Goal: Task Accomplishment & Management: Manage account settings

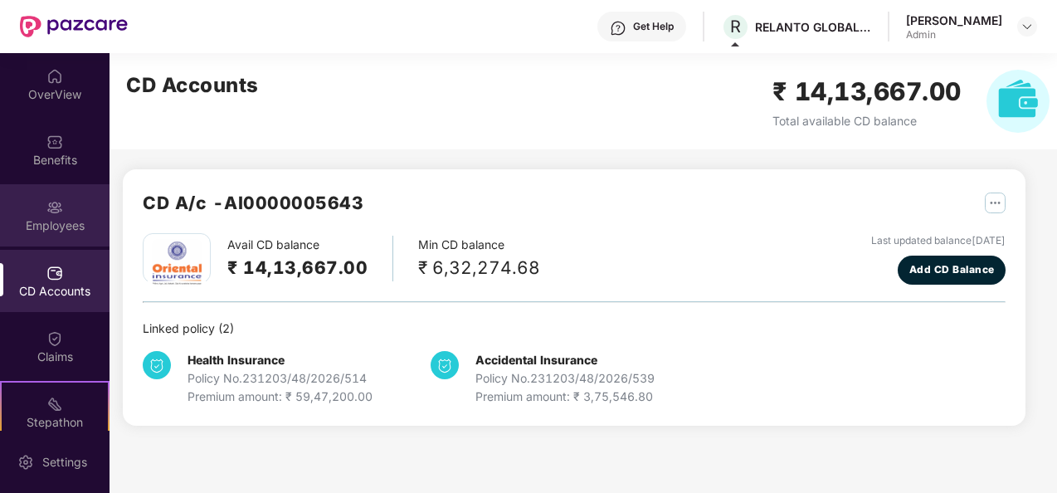
click at [56, 194] on div "Employees" at bounding box center [54, 215] width 109 height 62
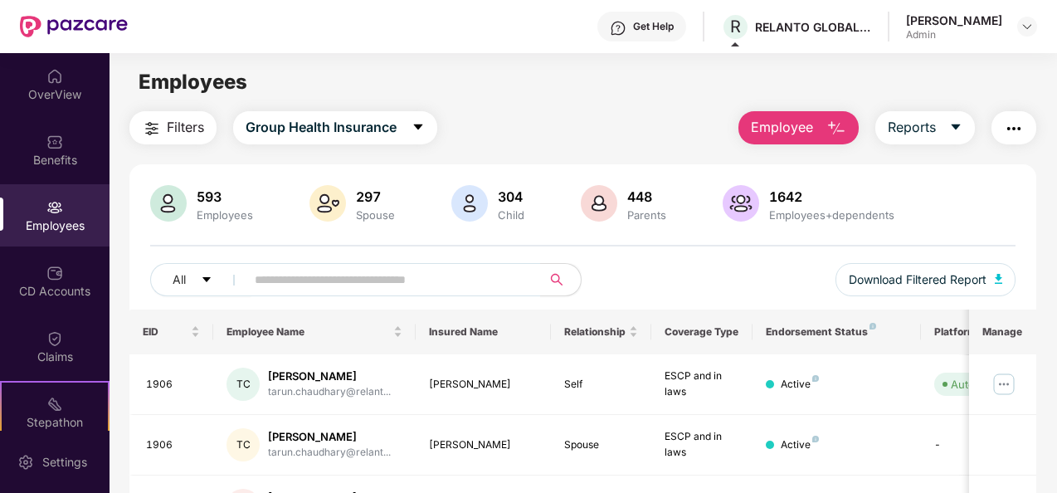
click at [794, 118] on span "Employee" at bounding box center [782, 127] width 62 height 21
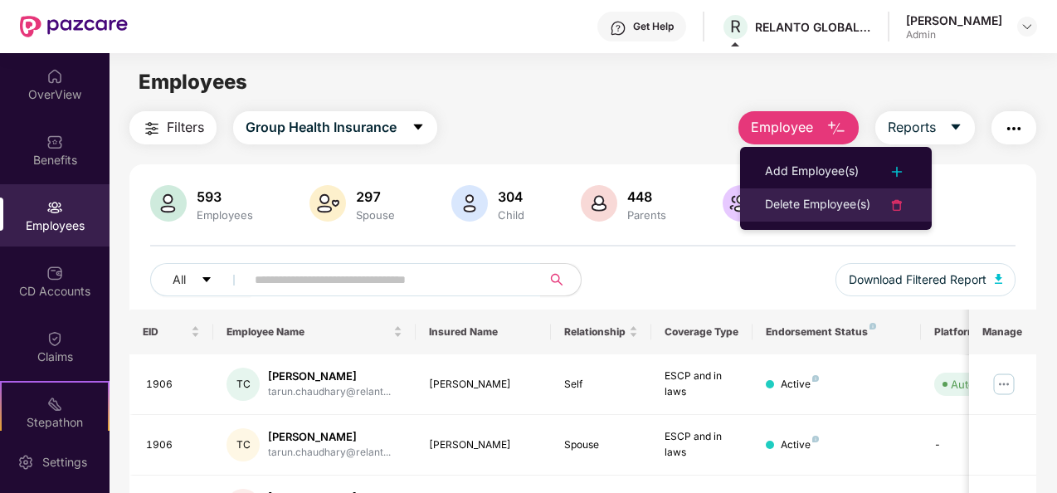
click at [813, 196] on div "Delete Employee(s)" at bounding box center [817, 205] width 105 height 20
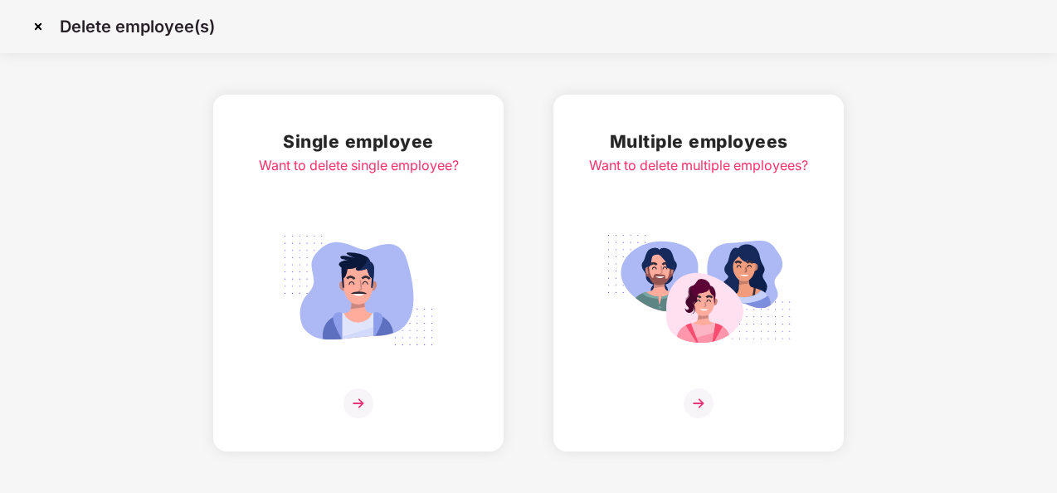
click at [731, 395] on div at bounding box center [698, 403] width 219 height 30
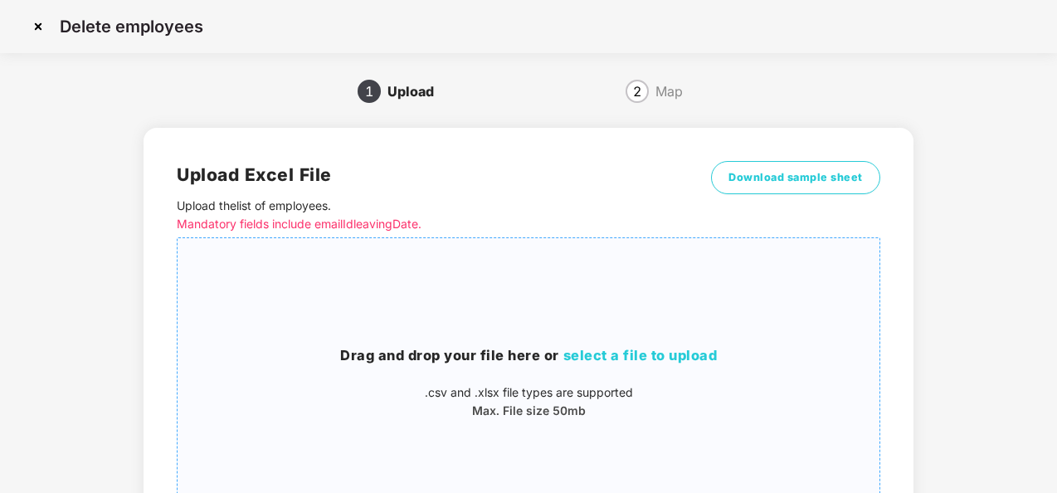
click at [617, 361] on span "select a file to upload" at bounding box center [640, 355] width 154 height 17
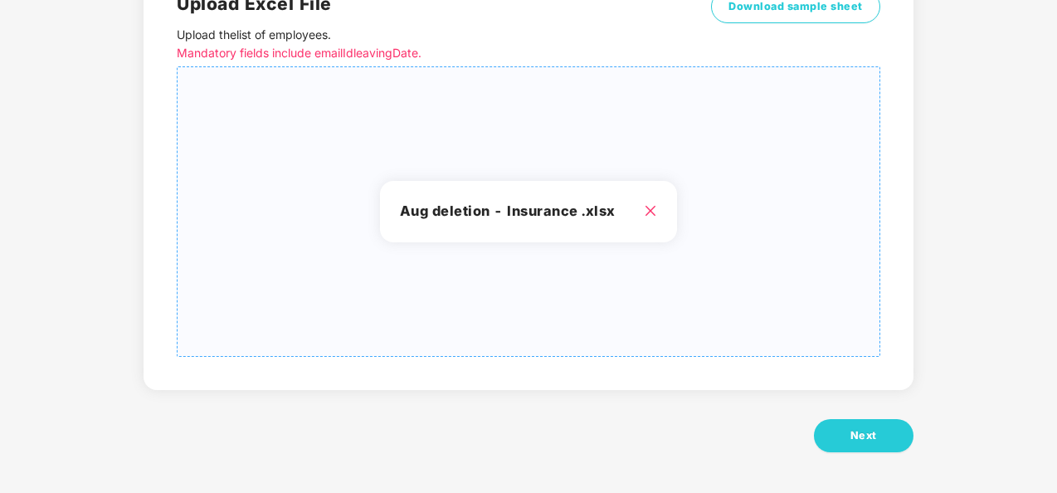
scroll to position [172, 0]
click at [874, 423] on button "Next" at bounding box center [864, 434] width 100 height 33
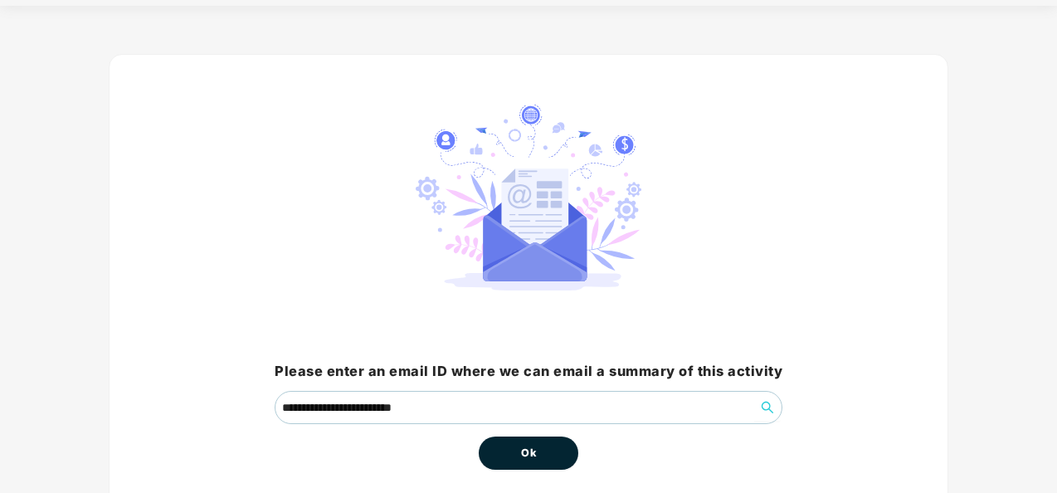
scroll to position [119, 0]
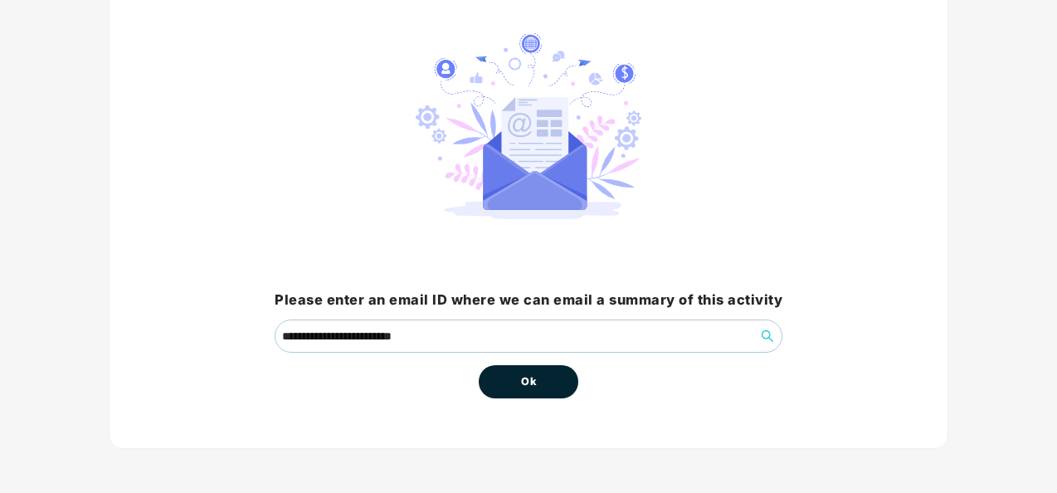
click at [532, 375] on span "Ok" at bounding box center [528, 381] width 15 height 17
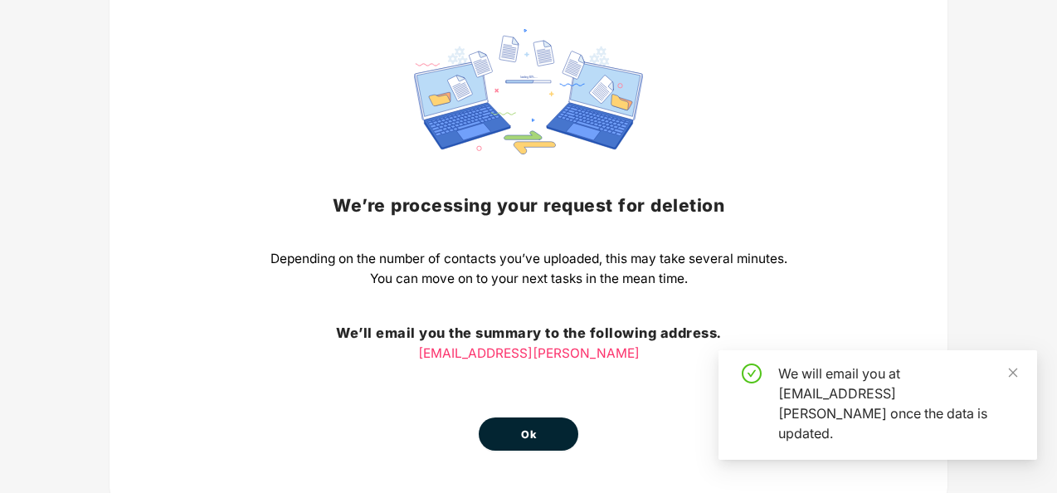
scroll to position [166, 0]
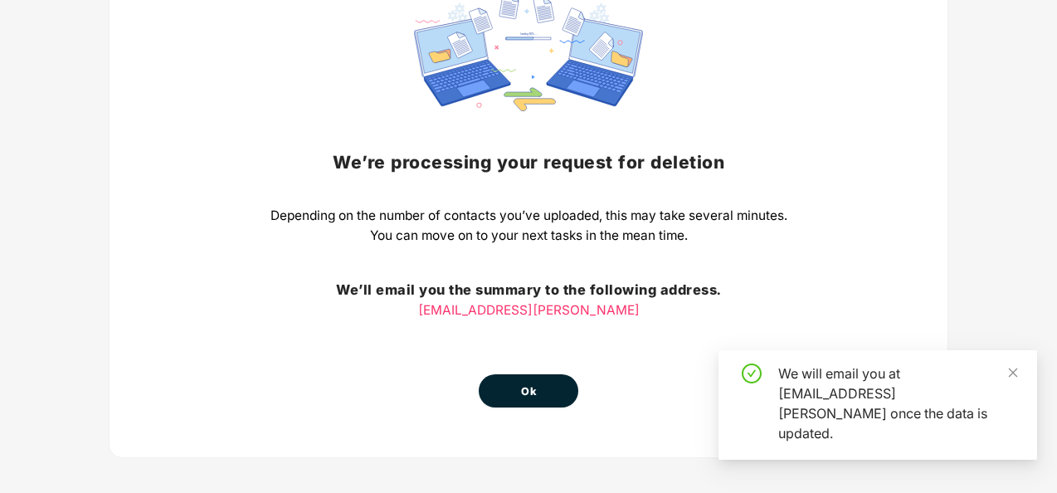
click at [536, 386] on button "Ok" at bounding box center [529, 390] width 100 height 33
